Goal: Information Seeking & Learning: Learn about a topic

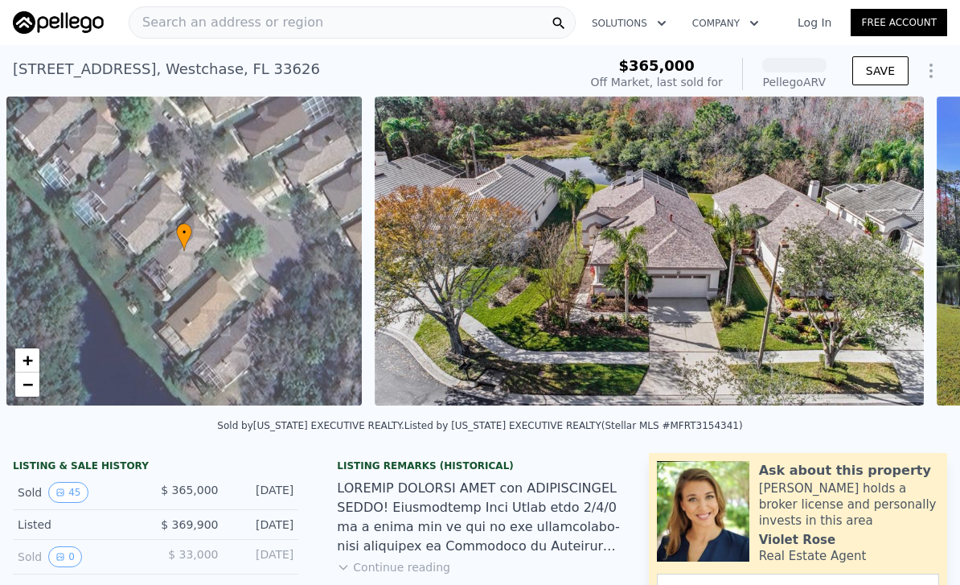
scroll to position [0, 6]
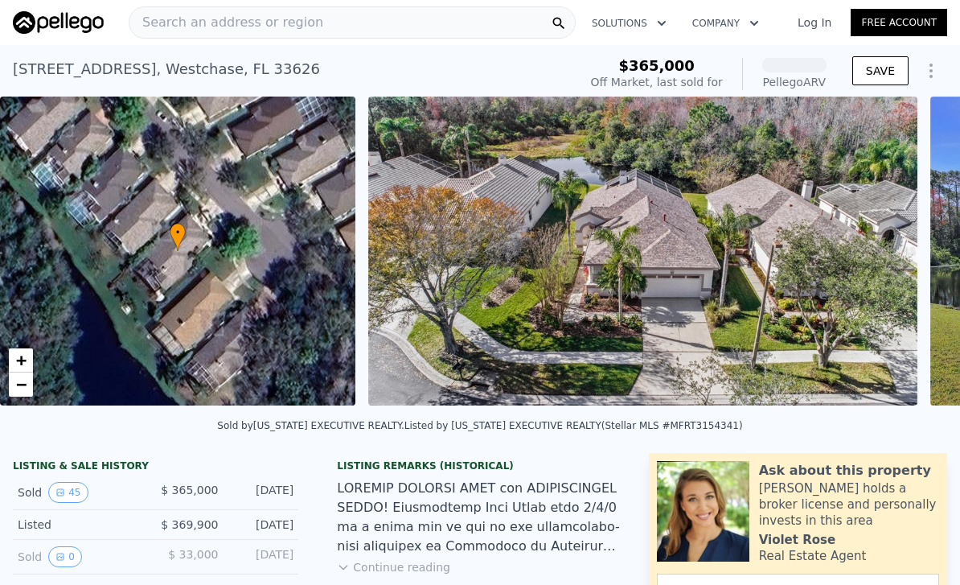
click at [170, 24] on span "Search an address or region" at bounding box center [226, 22] width 194 height 19
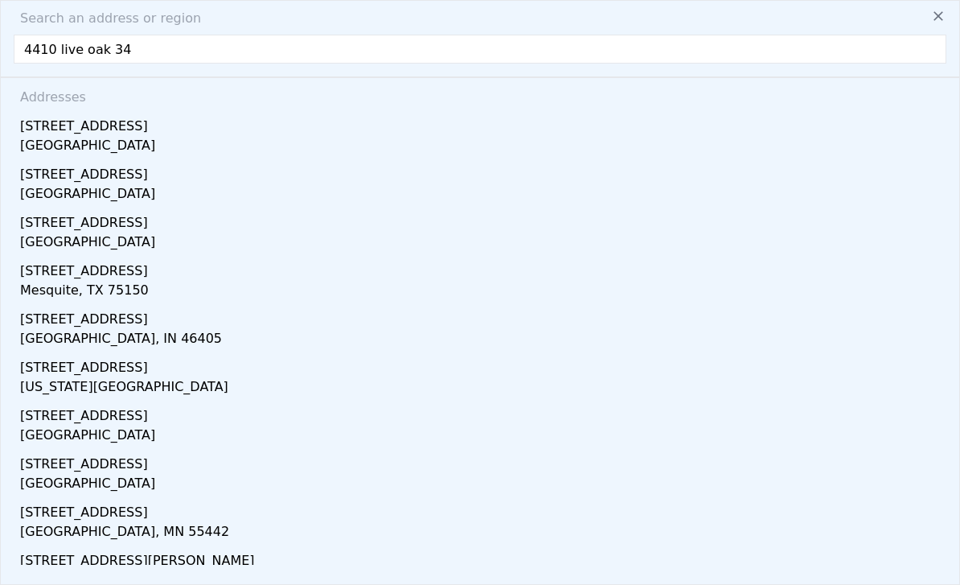
type input "4410 live oak 346"
click at [78, 143] on div "[GEOGRAPHIC_DATA]" at bounding box center [483, 147] width 926 height 23
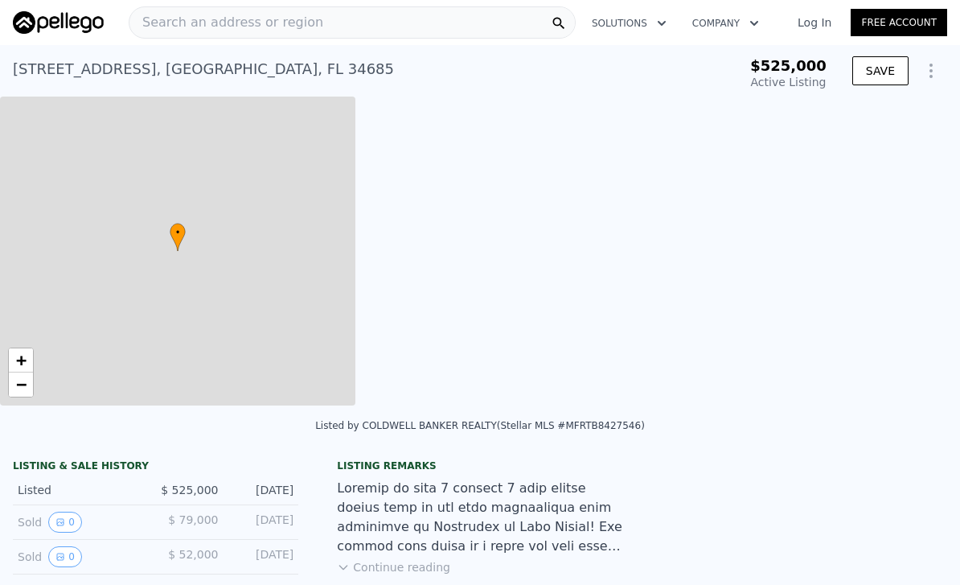
type input "0"
type input "3.5"
type input "1764"
type input "2840"
type input "6368"
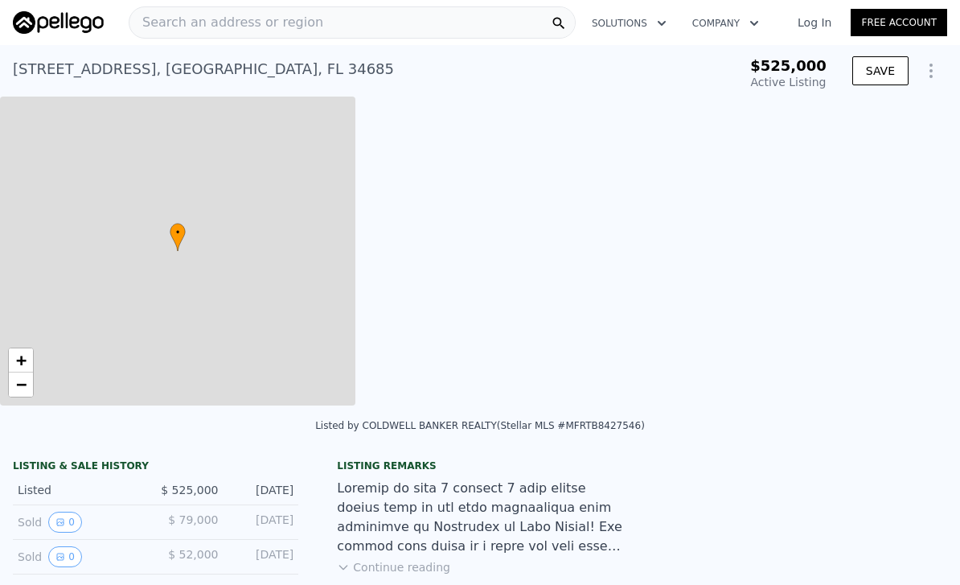
type input "11417"
type input "$ 611,000"
type input "$ 18,444"
click at [97, 129] on div "• + −" at bounding box center [177, 250] width 355 height 309
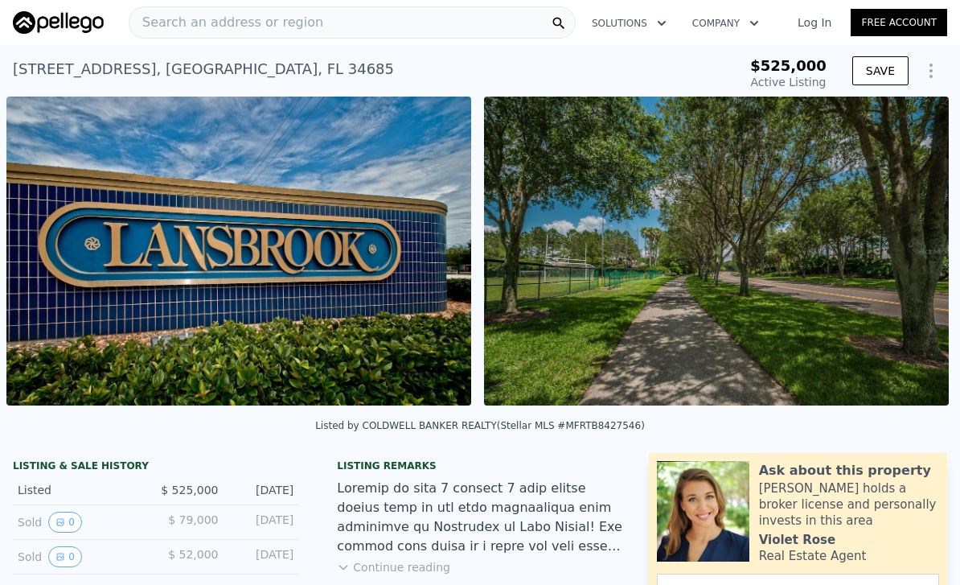
scroll to position [0, 368]
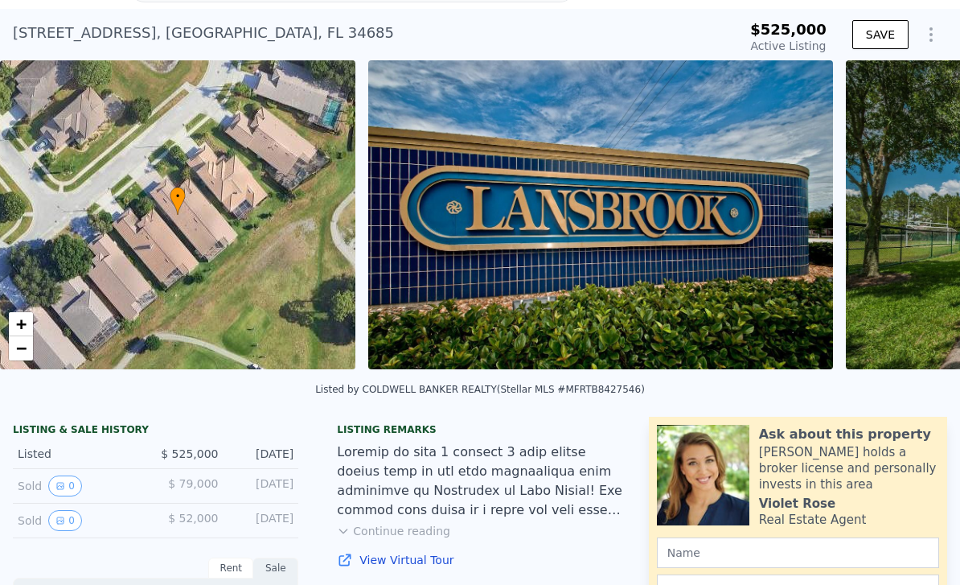
scroll to position [10, 0]
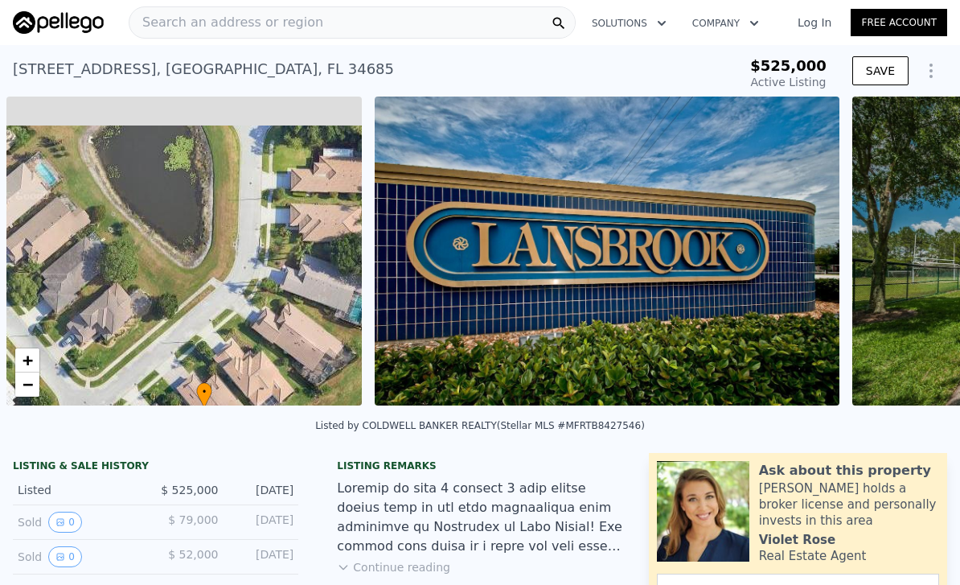
scroll to position [0, 6]
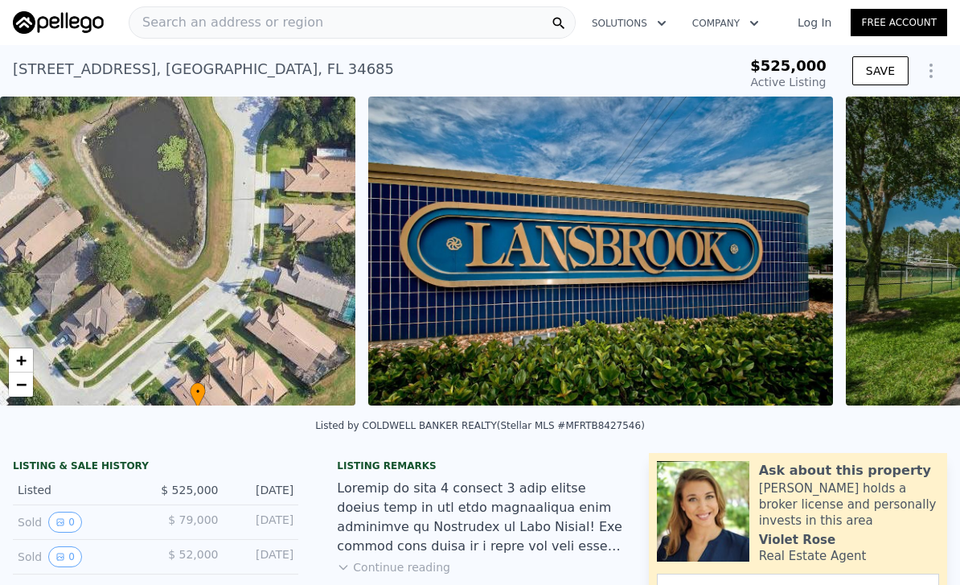
click at [318, 25] on div "Search an address or region" at bounding box center [352, 22] width 447 height 32
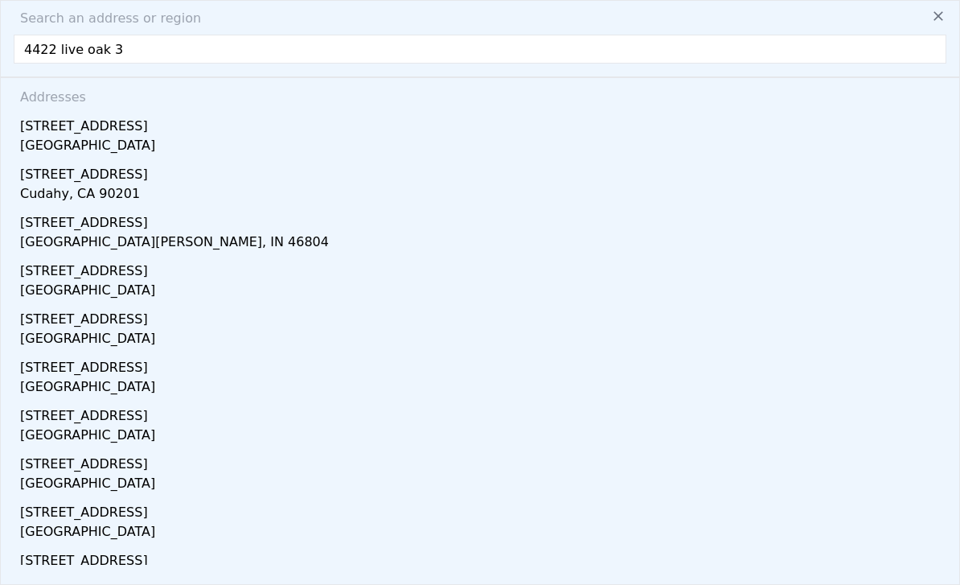
type input "4422 live oak 34"
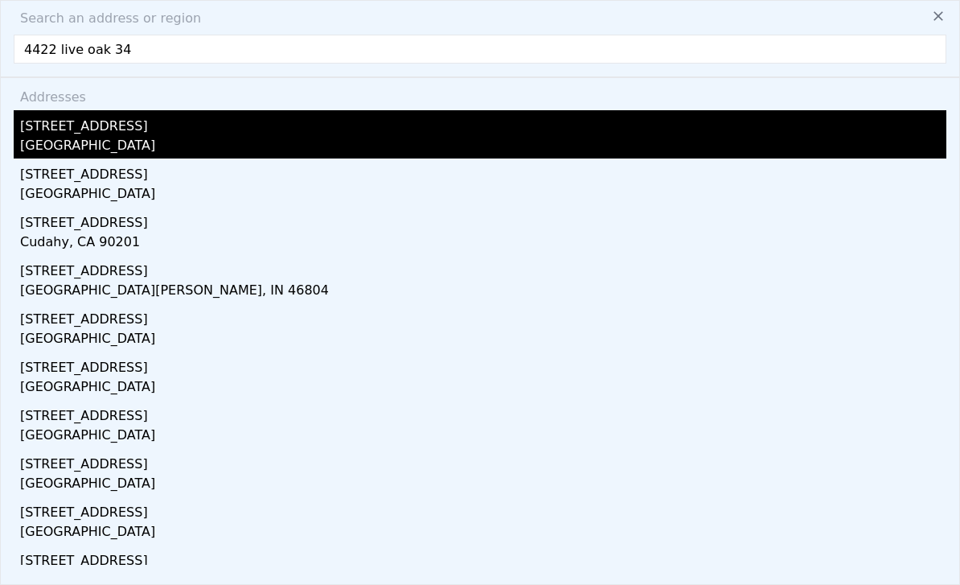
click at [71, 145] on div "[GEOGRAPHIC_DATA]" at bounding box center [483, 147] width 926 height 23
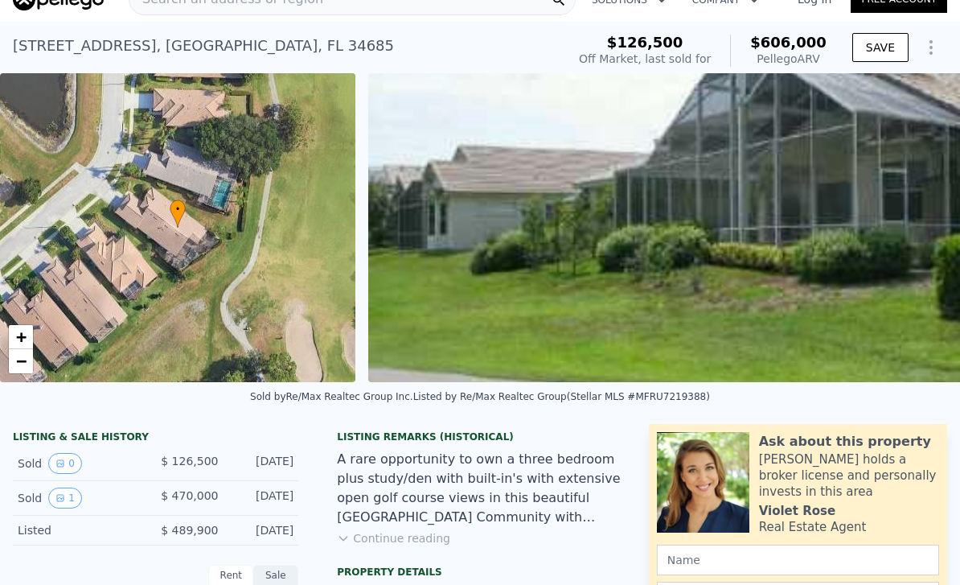
scroll to position [27, 0]
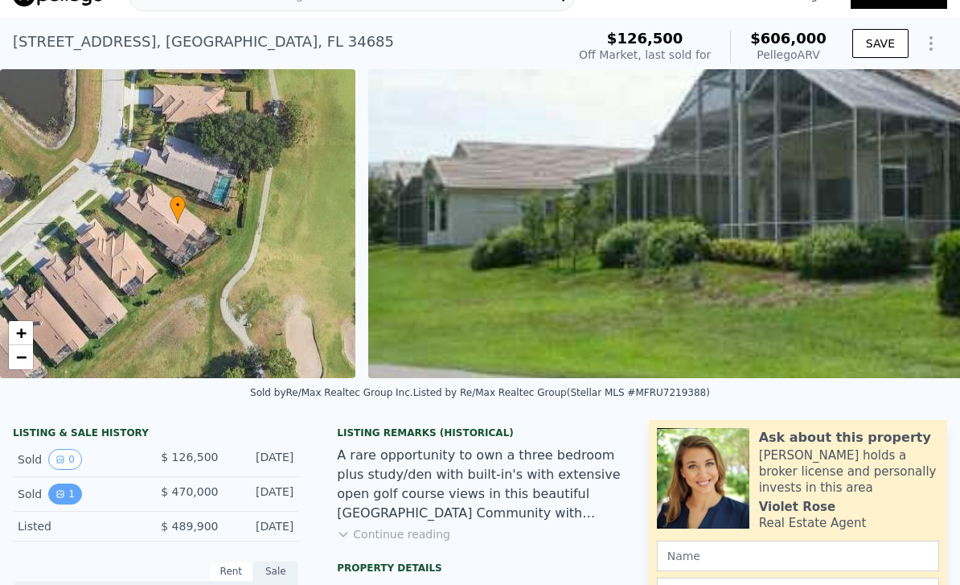
click at [68, 490] on button "1" at bounding box center [65, 493] width 34 height 21
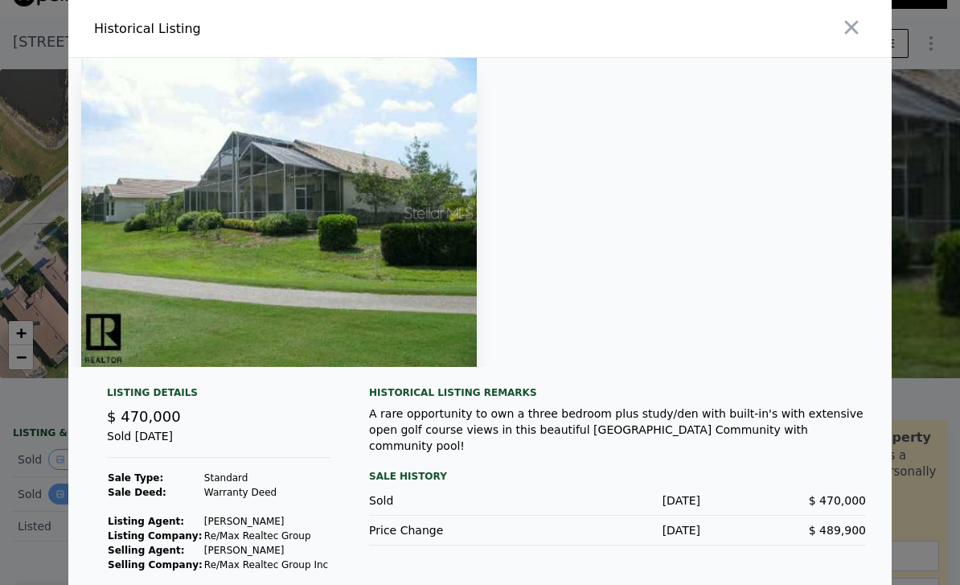
scroll to position [0, 0]
click at [838, 34] on button "button" at bounding box center [851, 27] width 29 height 29
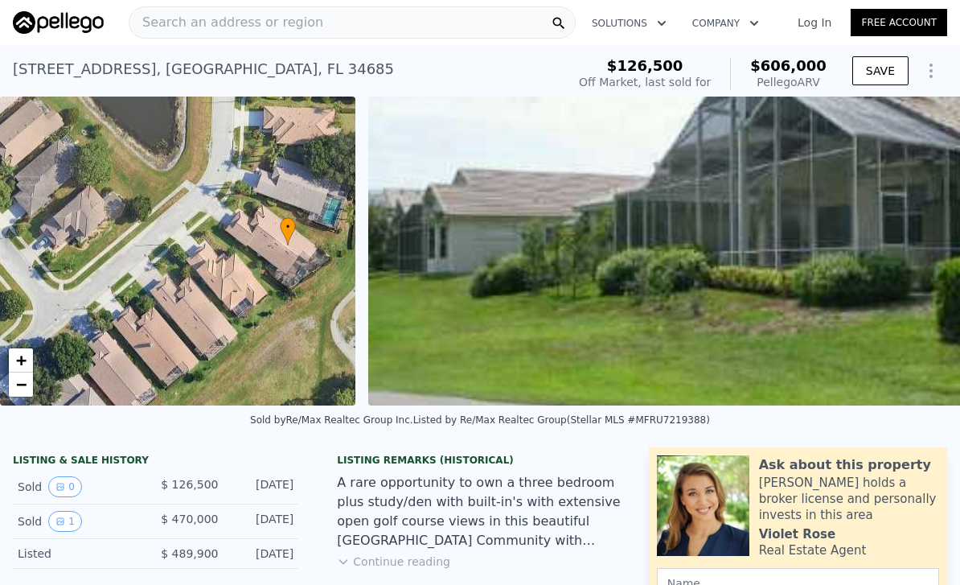
click at [170, 27] on span "Search an address or region" at bounding box center [226, 22] width 194 height 19
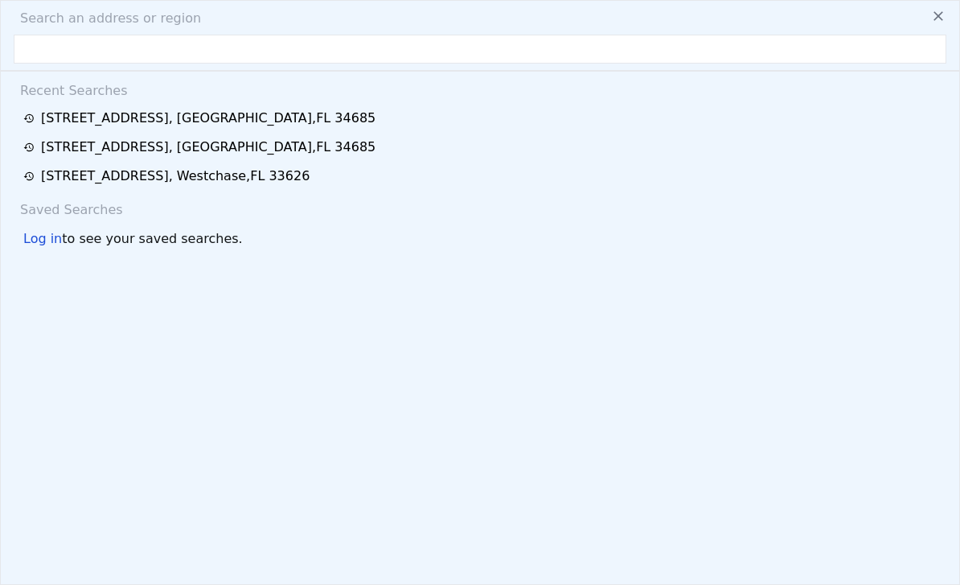
click at [154, 30] on div "Search an address or region Recent Searches [STREET_ADDRESS] [STREET_ADDRESS] […" at bounding box center [480, 292] width 960 height 585
click at [24, 37] on input "text" at bounding box center [480, 49] width 933 height 29
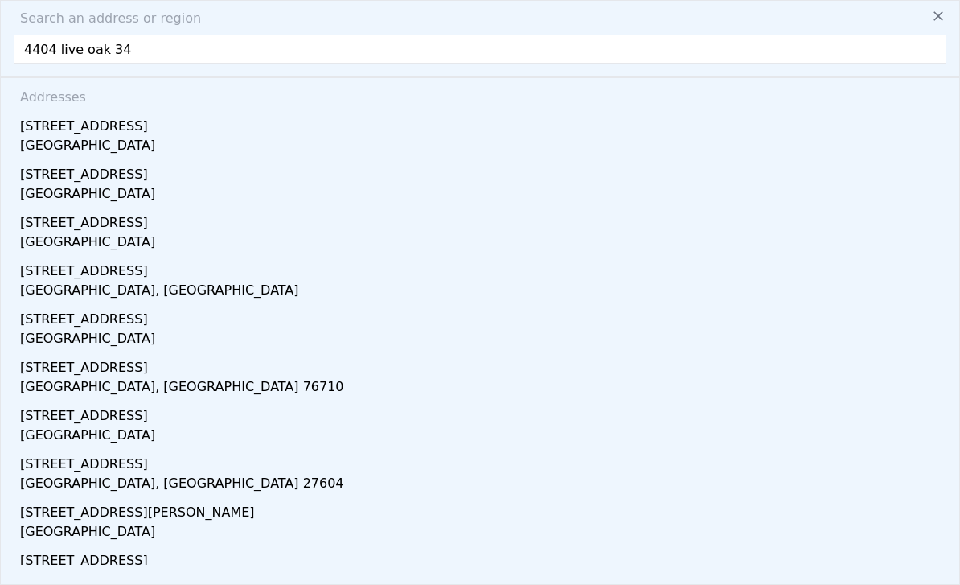
type input "4404 live oak 346"
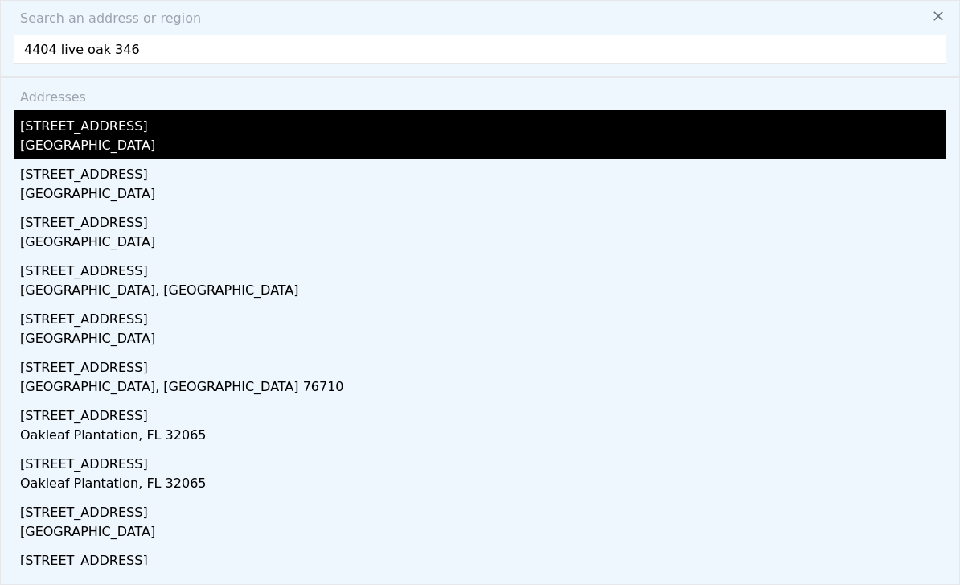
click at [62, 142] on div "[GEOGRAPHIC_DATA]" at bounding box center [483, 147] width 926 height 23
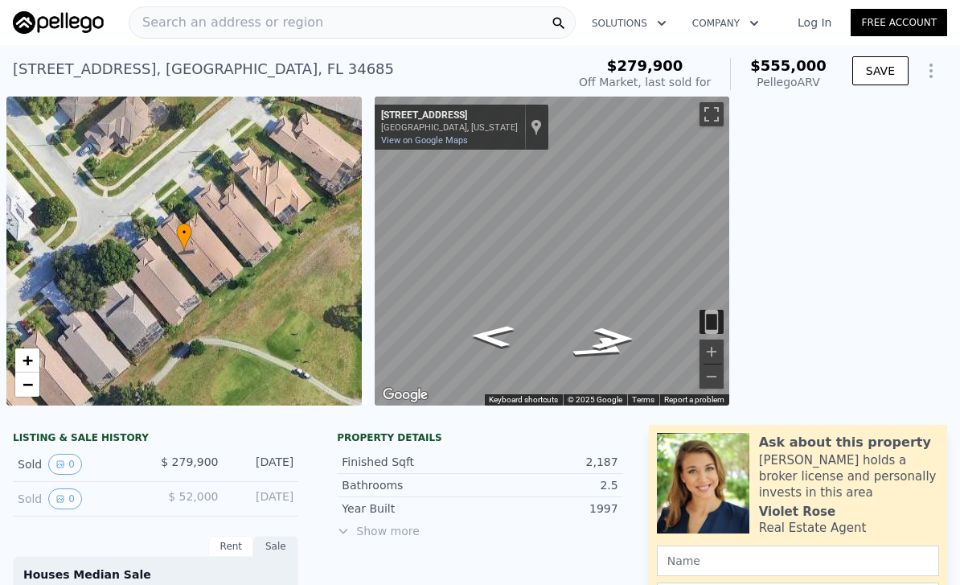
click at [163, 282] on div "• + −" at bounding box center [183, 250] width 355 height 309
click at [177, 23] on span "Search an address or region" at bounding box center [226, 22] width 194 height 19
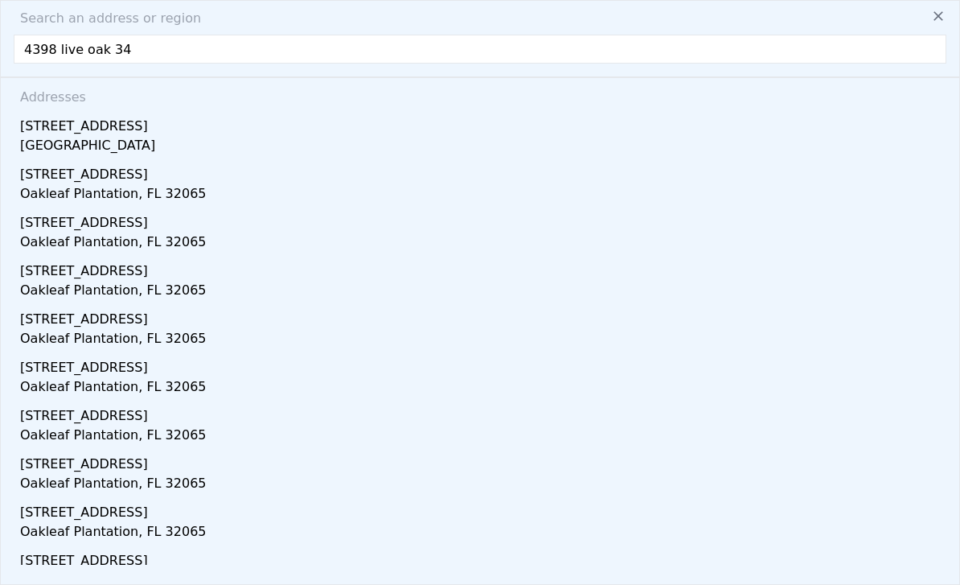
type input "4398 live oak 346"
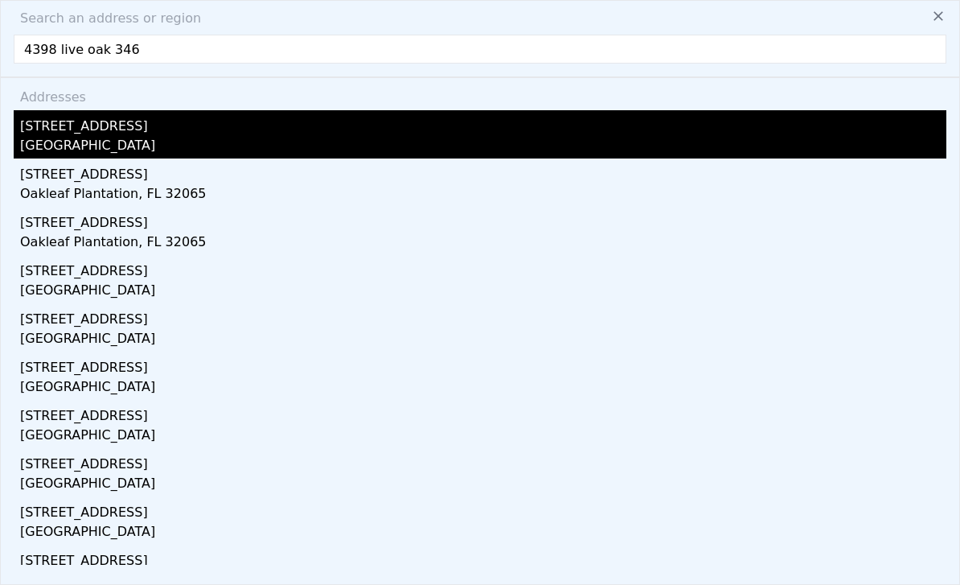
click at [53, 133] on div "[STREET_ADDRESS]" at bounding box center [483, 123] width 926 height 26
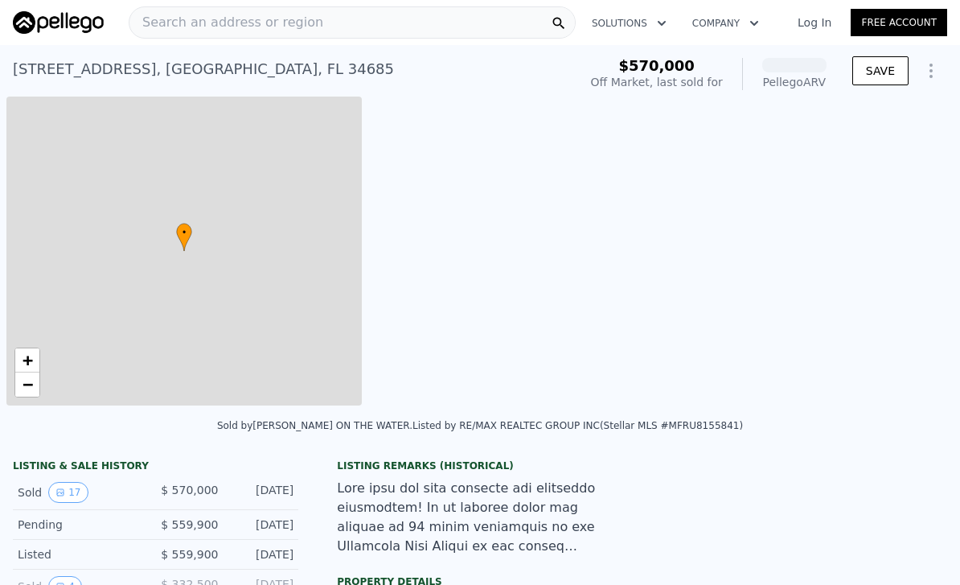
scroll to position [0, 6]
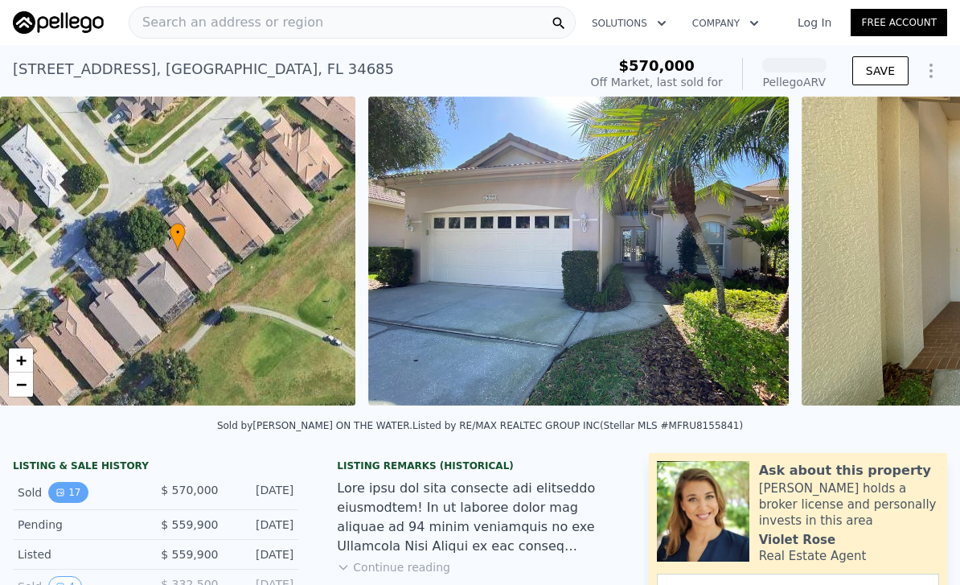
click at [71, 490] on button "17" at bounding box center [67, 492] width 39 height 21
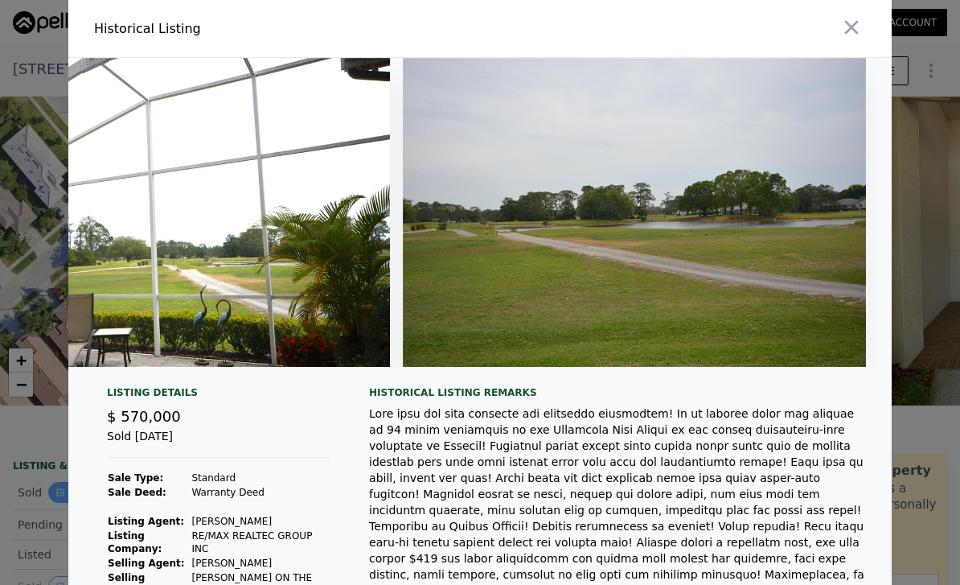
scroll to position [0, 0]
click at [847, 37] on icon "button" at bounding box center [851, 27] width 23 height 23
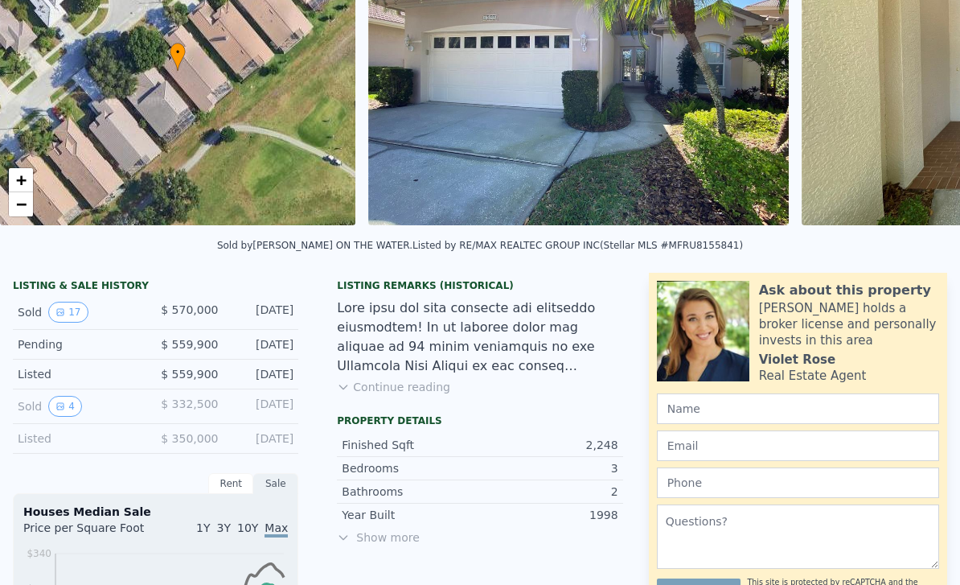
scroll to position [183, 0]
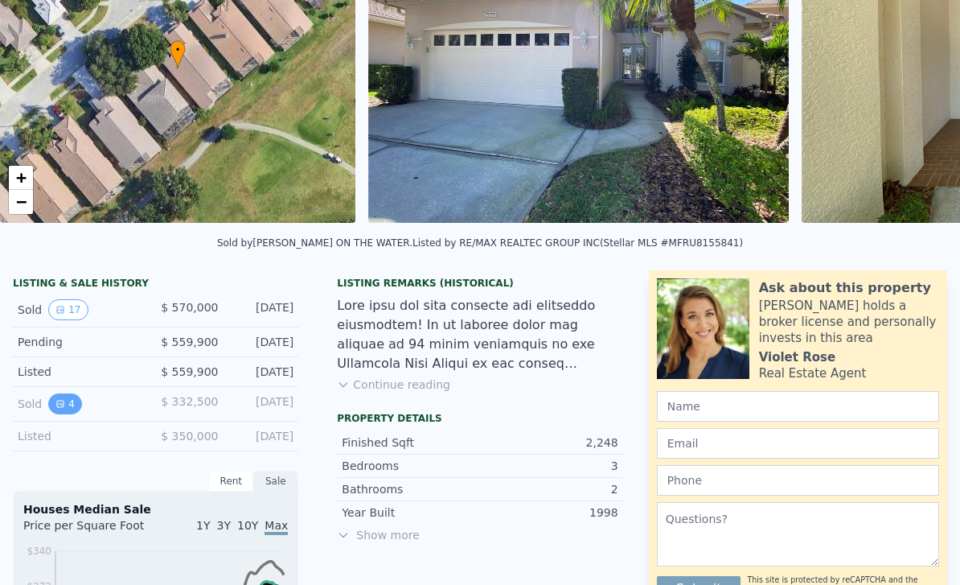
click at [62, 405] on icon "View historical data" at bounding box center [60, 404] width 10 height 10
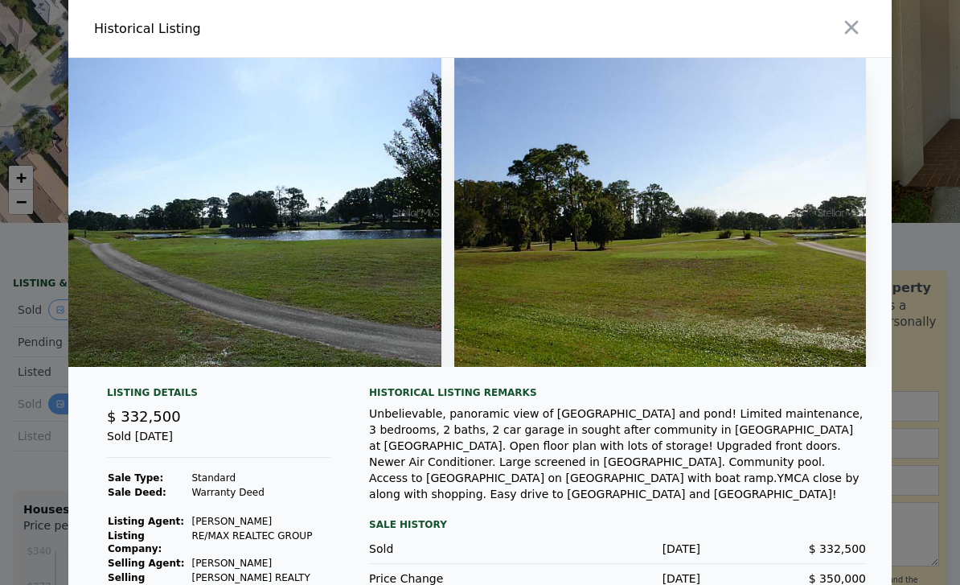
scroll to position [0, 0]
click at [851, 32] on icon "button" at bounding box center [851, 27] width 23 height 23
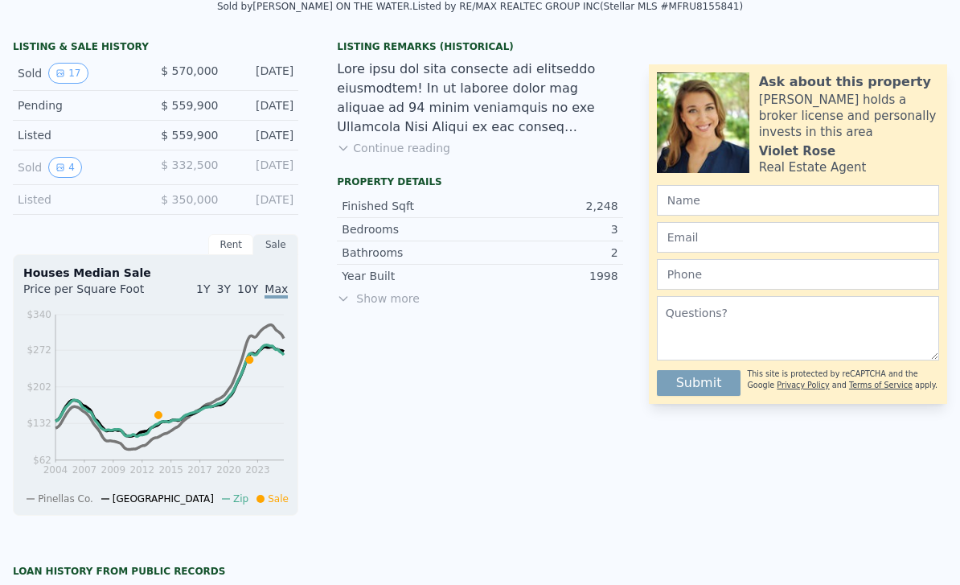
click at [404, 300] on span "Show more" at bounding box center [479, 298] width 285 height 16
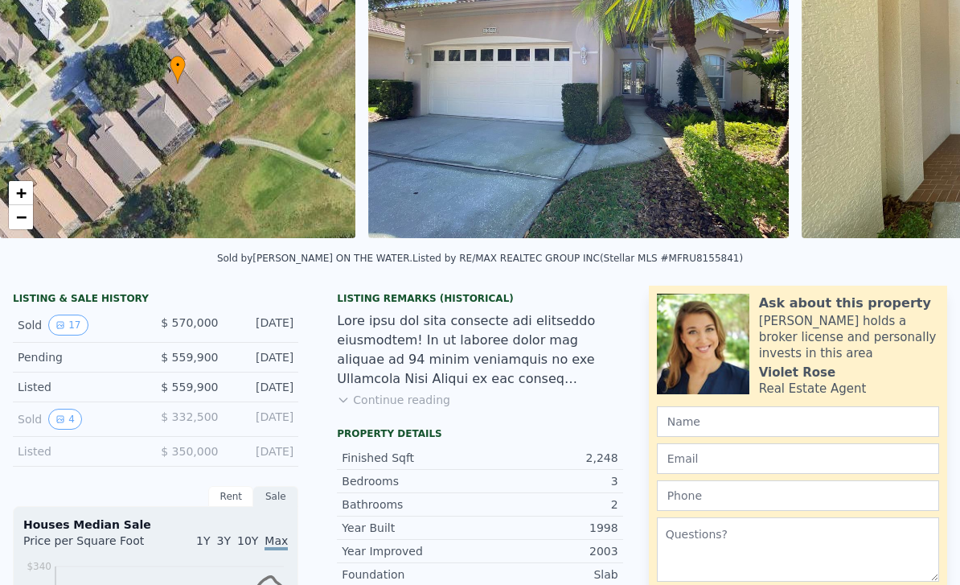
scroll to position [153, 0]
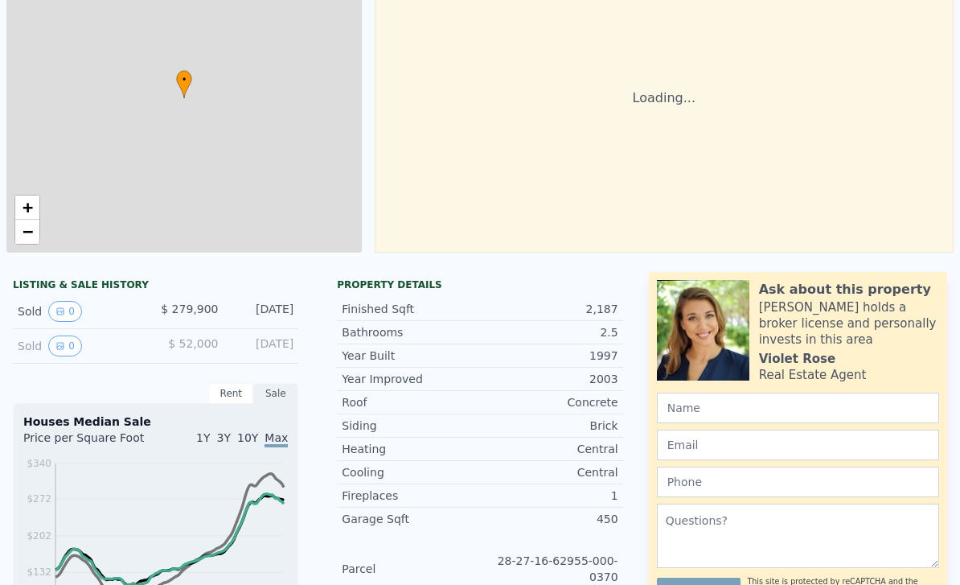
checkbox input "true"
type input "$ 555,000"
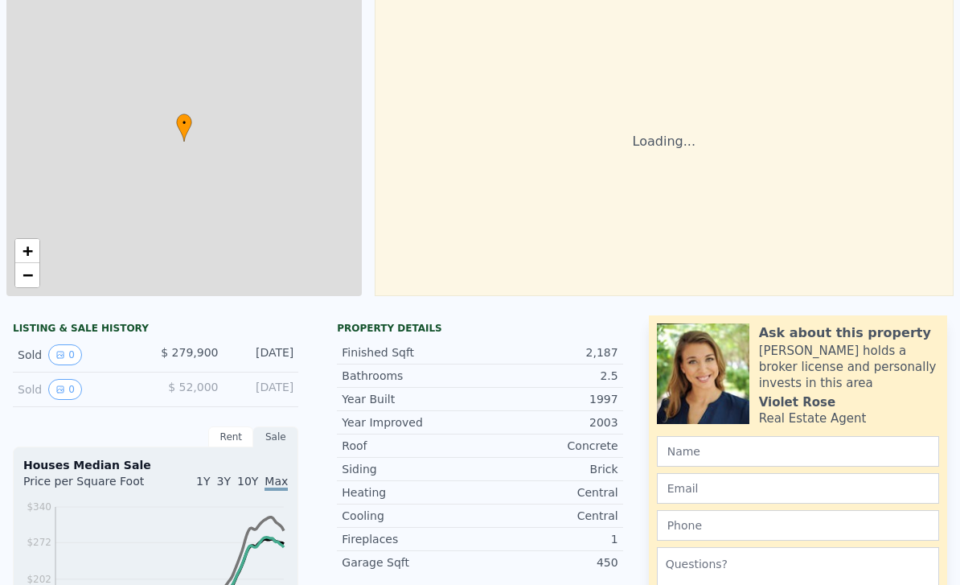
type input "11417"
type input "$ 224,202"
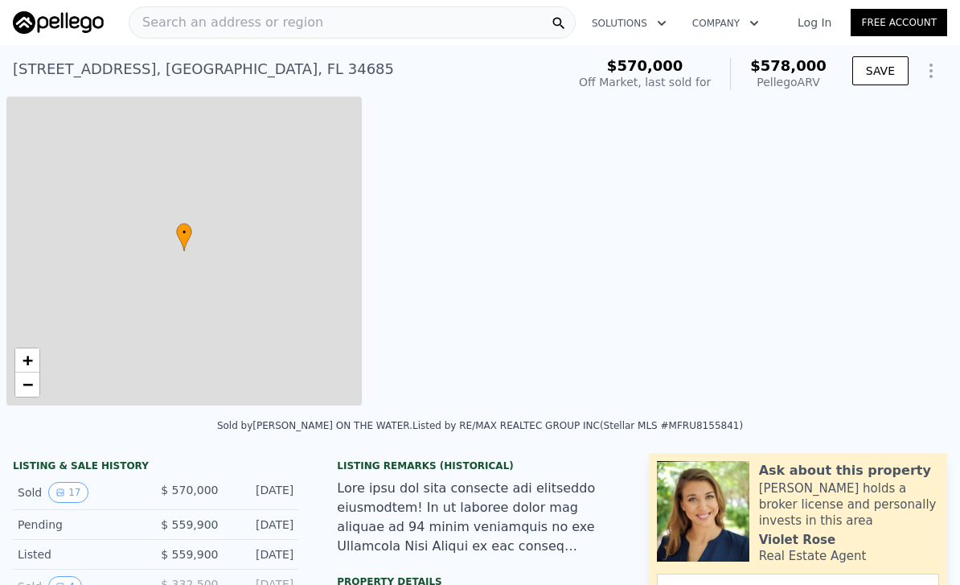
type input "$ 578,000"
checkbox input "true"
type input "11221"
type input "-$ 60,501"
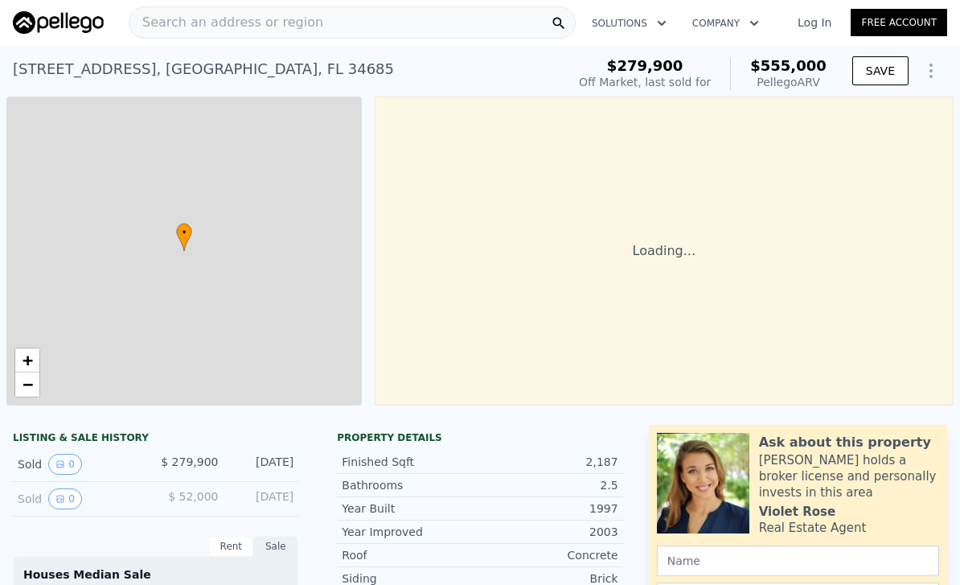
type input "$ 555,000"
checkbox input "true"
type input "11417"
type input "$ 224,202"
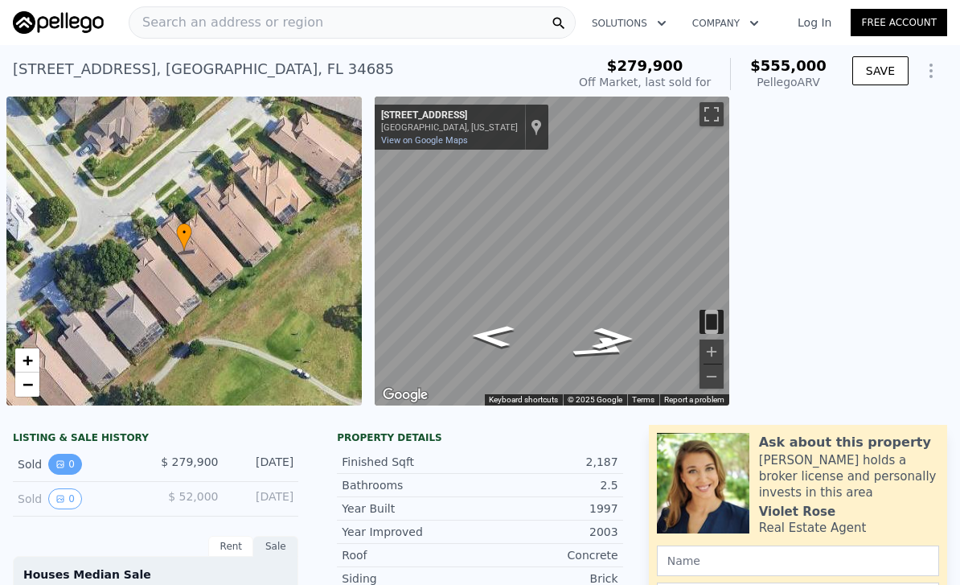
click at [70, 454] on button "0" at bounding box center [65, 463] width 34 height 21
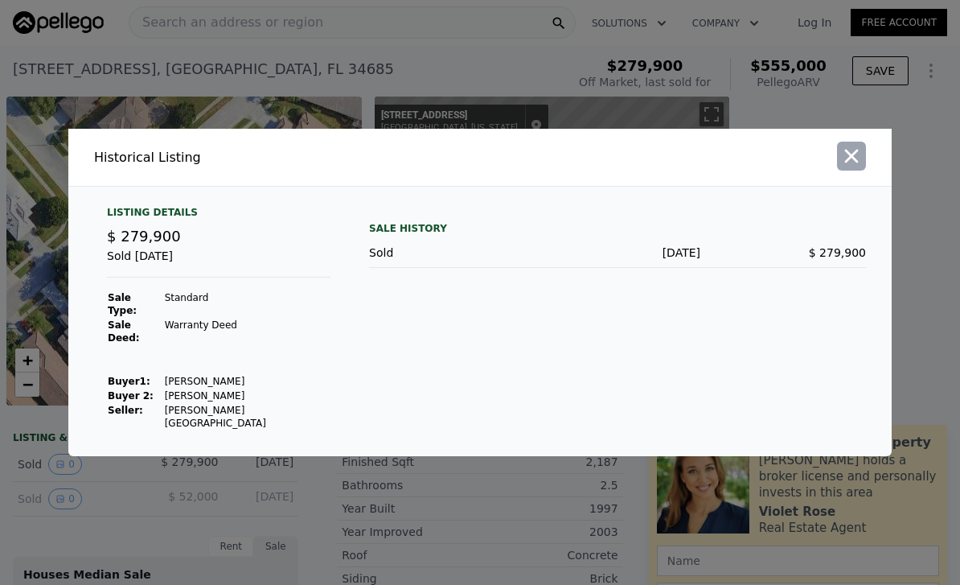
click at [853, 167] on icon "button" at bounding box center [851, 156] width 23 height 23
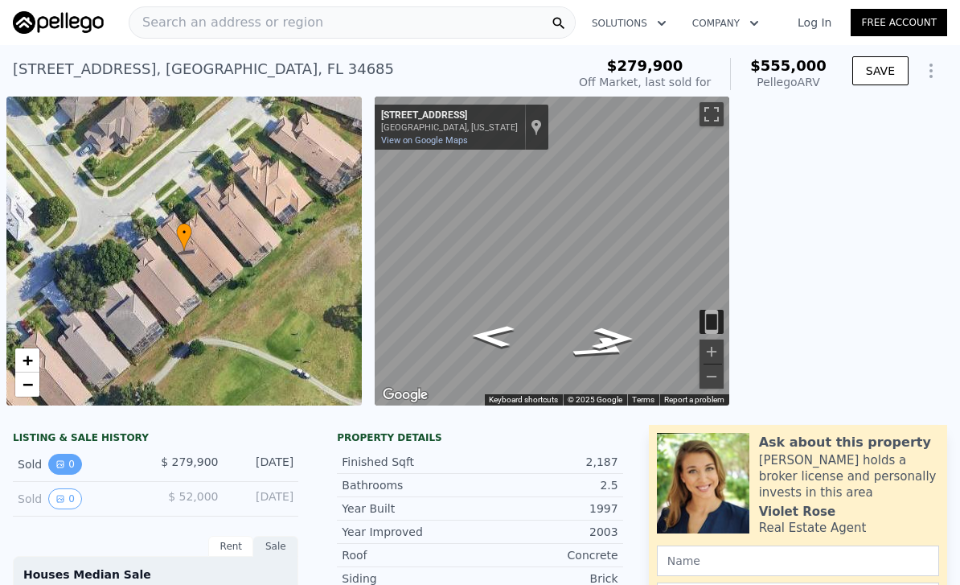
click at [72, 463] on button "0" at bounding box center [65, 463] width 34 height 21
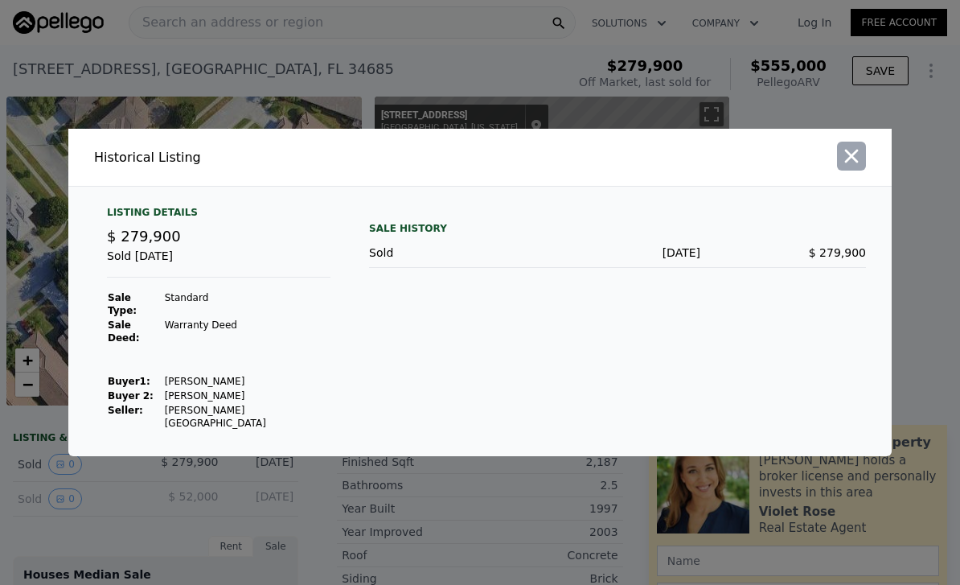
click at [849, 167] on icon "button" at bounding box center [851, 156] width 23 height 23
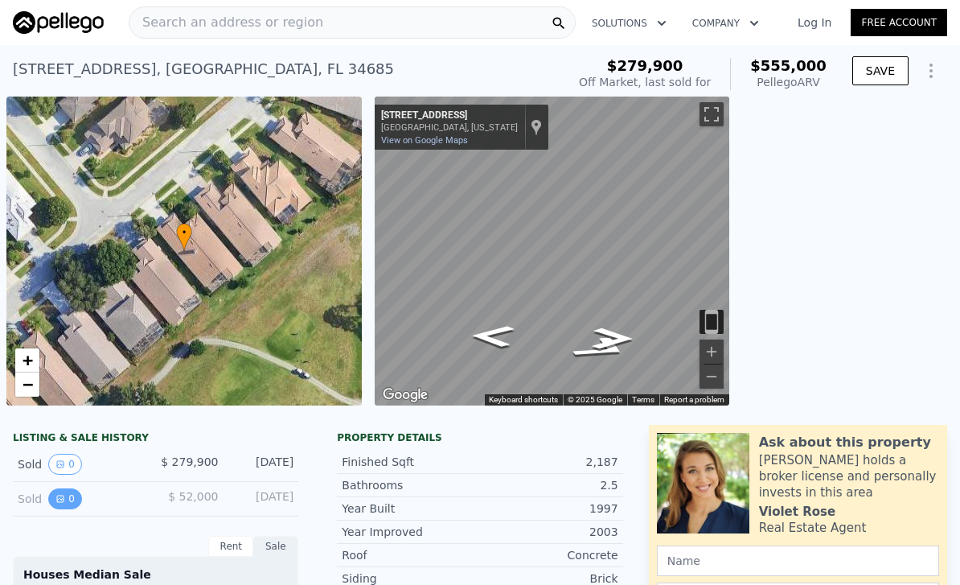
click at [77, 494] on button "0" at bounding box center [65, 498] width 34 height 21
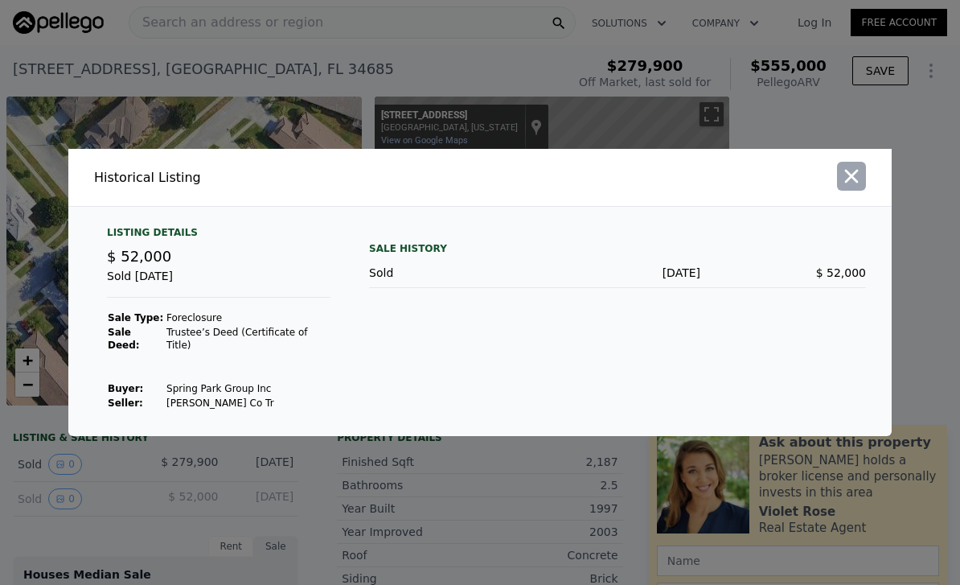
click at [838, 191] on button "button" at bounding box center [851, 176] width 29 height 29
